Goal: Information Seeking & Learning: Understand process/instructions

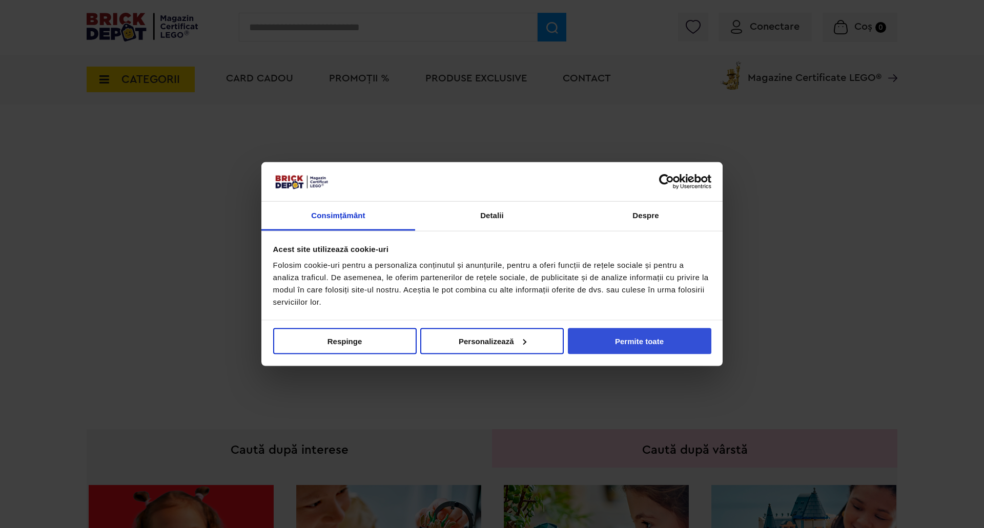
click at [651, 338] on button "Permite toate" at bounding box center [640, 341] width 144 height 26
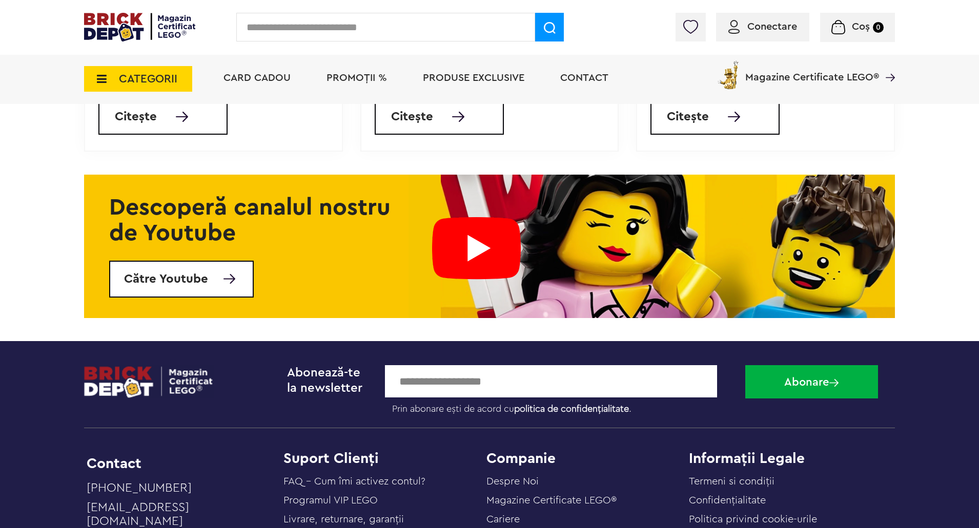
scroll to position [4061, 0]
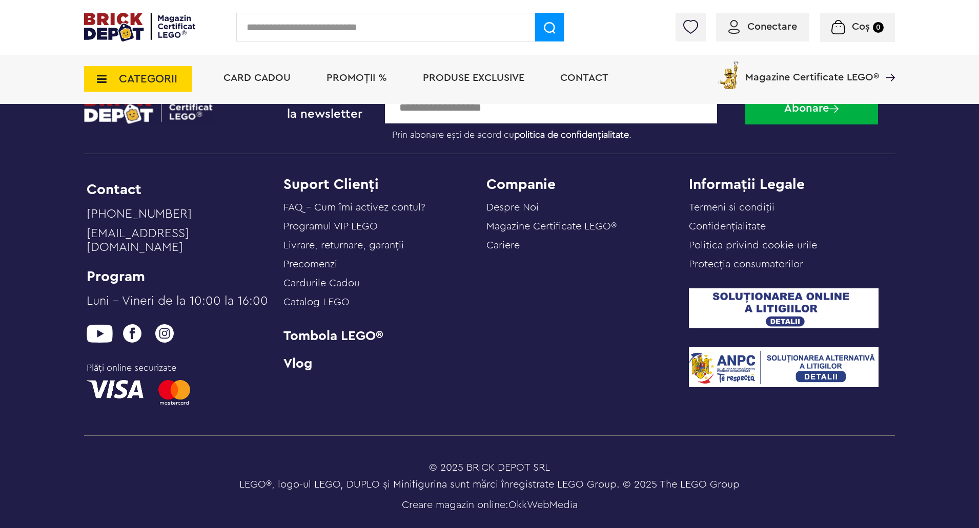
click at [385, 251] on link "Livrare, returnare, garanţii" at bounding box center [343, 245] width 120 height 10
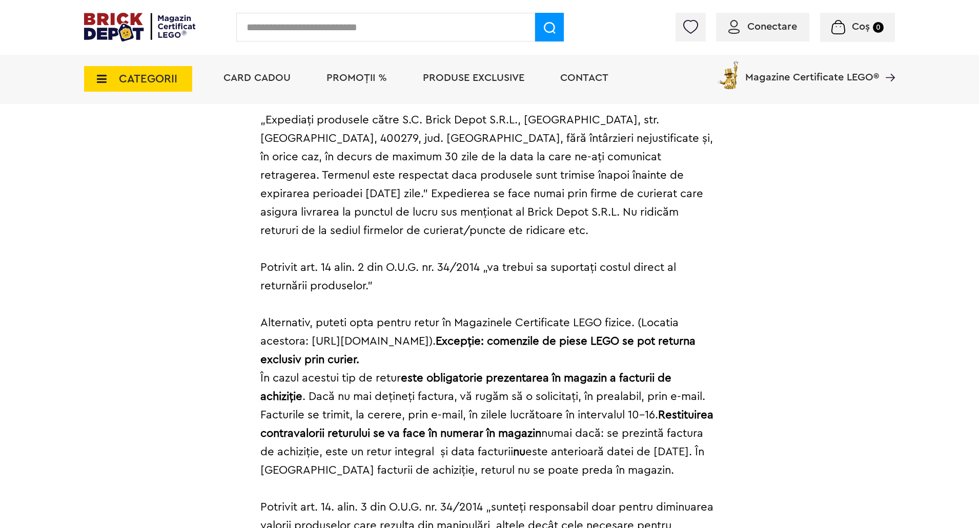
scroll to position [2563, 0]
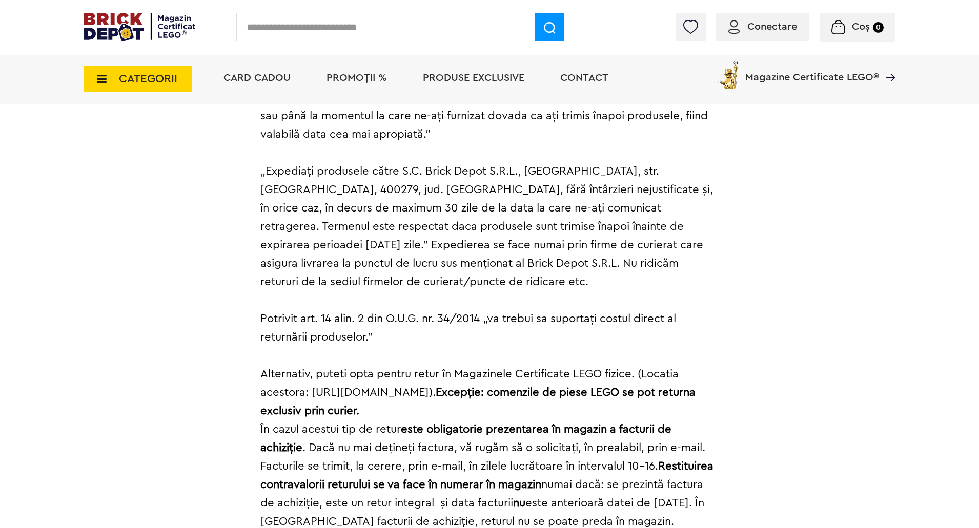
drag, startPoint x: 602, startPoint y: 374, endPoint x: 312, endPoint y: 369, distance: 290.7
click at [312, 369] on p "Potrivit art. 14 alin. 2 din O.U.G. nr. 34/2014 „va trebui sa suportaţi costul …" at bounding box center [489, 420] width 458 height 221
copy p "[URL][DOMAIN_NAME]"
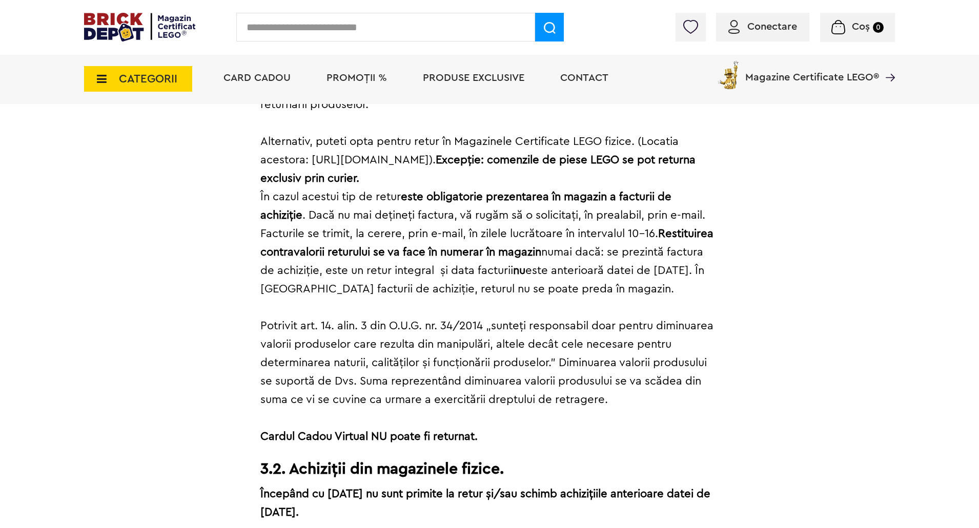
scroll to position [2819, 0]
